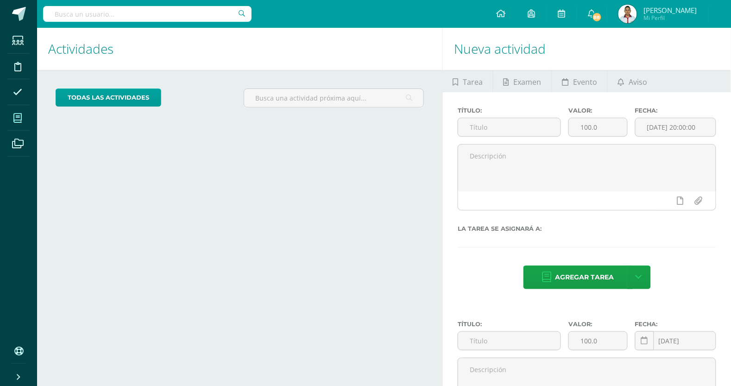
click at [8, 118] on span at bounding box center [17, 118] width 21 height 21
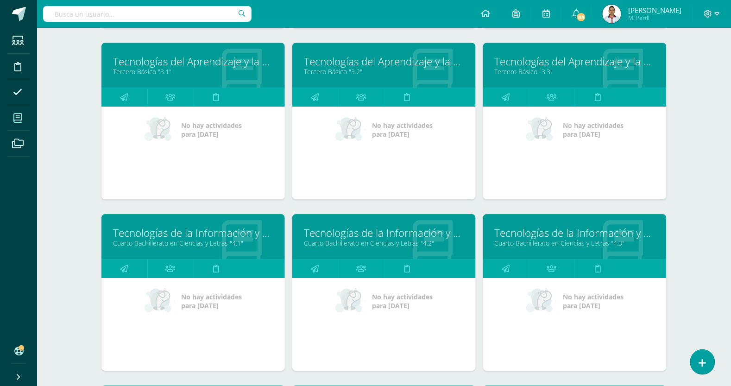
scroll to position [589, 0]
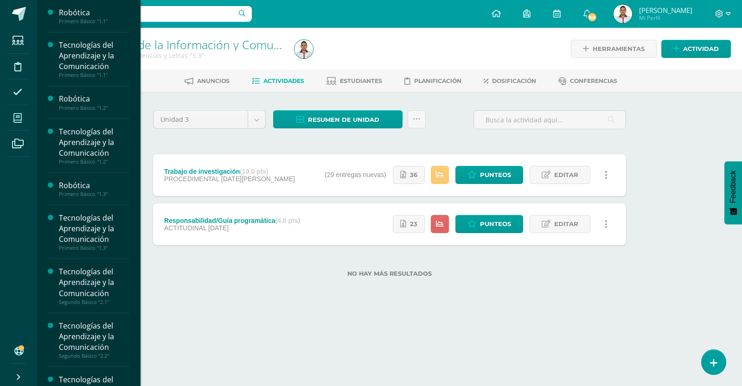
click at [17, 116] on icon at bounding box center [17, 118] width 8 height 9
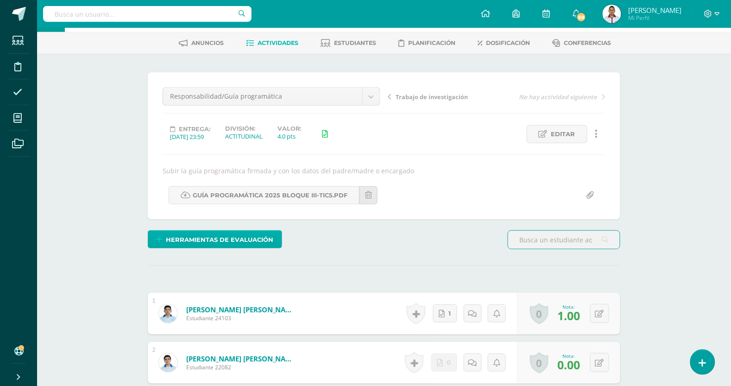
scroll to position [58, 0]
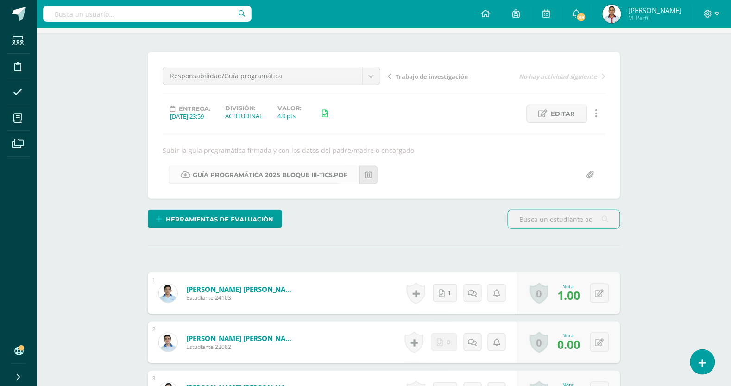
click at [216, 176] on link "Guía Programática 2025 bloque III-TIC5.pdf" at bounding box center [264, 175] width 191 height 18
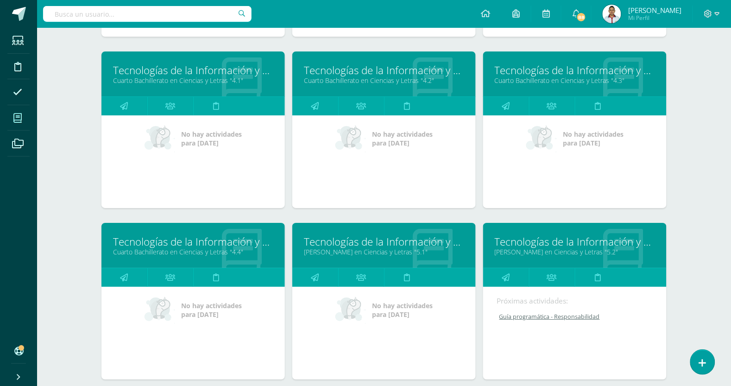
scroll to position [756, 0]
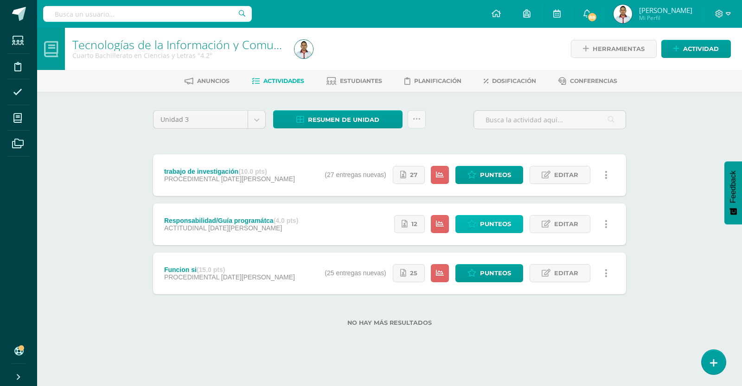
click at [488, 224] on span "Punteos" at bounding box center [495, 224] width 31 height 17
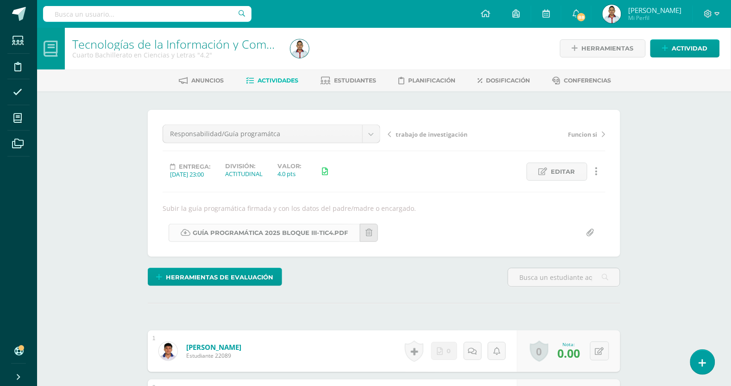
click at [226, 233] on link "Guía Programática 2025 bloque III-TIC4.pdf" at bounding box center [264, 233] width 191 height 18
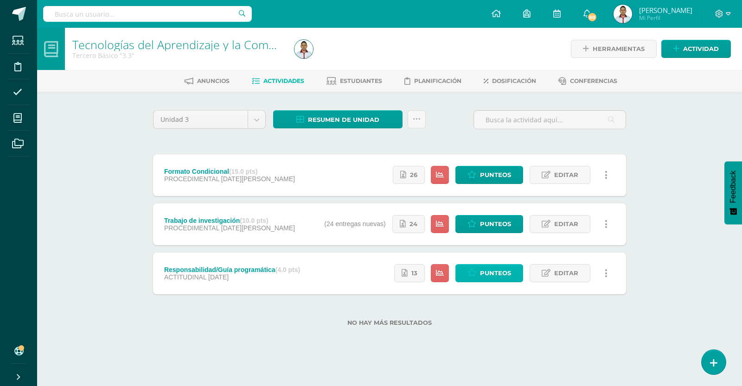
click at [469, 270] on icon at bounding box center [471, 273] width 9 height 8
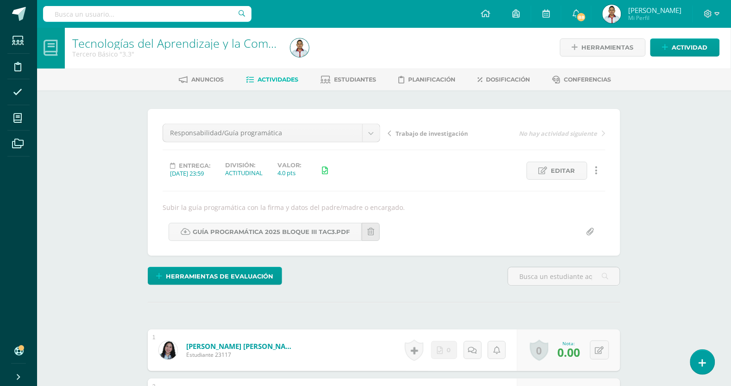
scroll to position [2, 0]
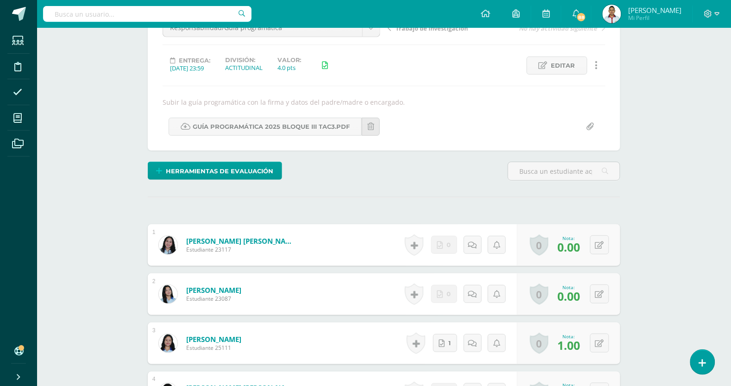
scroll to position [0, 0]
